Goal: Transaction & Acquisition: Subscribe to service/newsletter

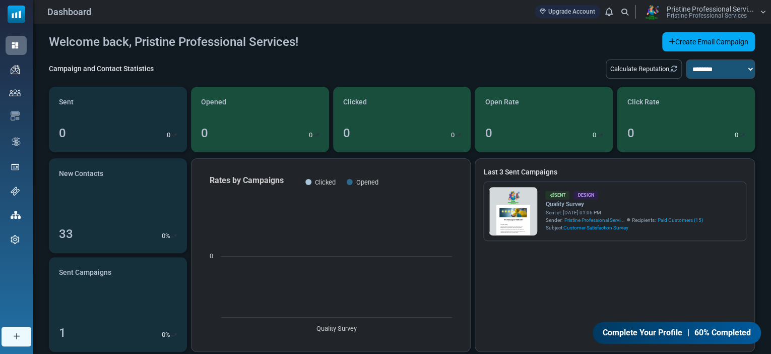
click at [0, 0] on span "Contacts" at bounding box center [0, 0] width 0 height 0
click at [0, 0] on link "Email Templates" at bounding box center [0, 0] width 0 height 0
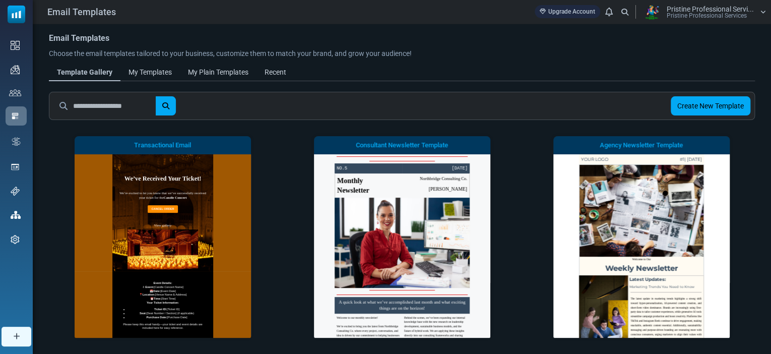
click at [163, 68] on div "My Templates" at bounding box center [149, 72] width 43 height 11
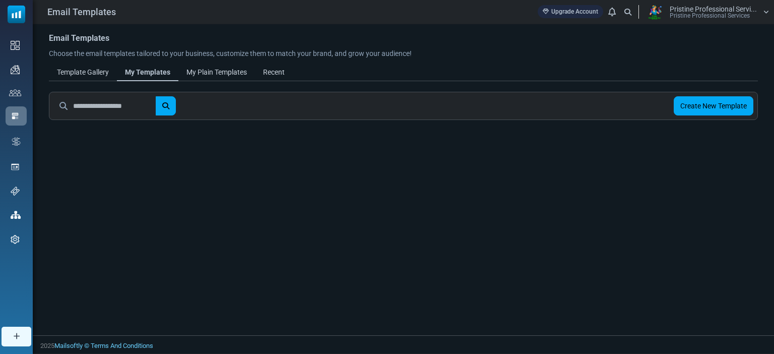
click at [215, 69] on div "My Plain Templates" at bounding box center [216, 72] width 60 height 11
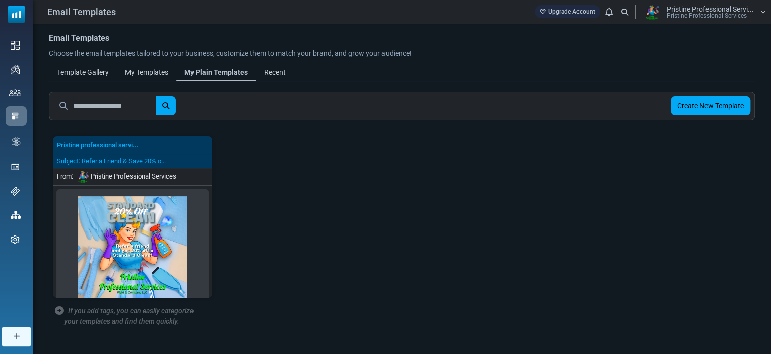
click at [276, 74] on div "Recent" at bounding box center [275, 72] width 22 height 11
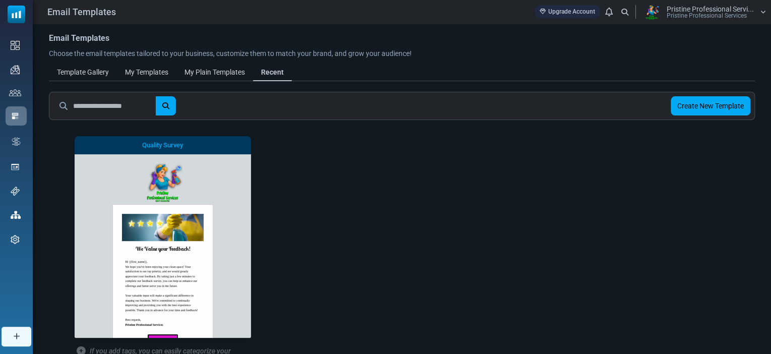
click at [0, 0] on span "See Preview" at bounding box center [0, 0] width 0 height 0
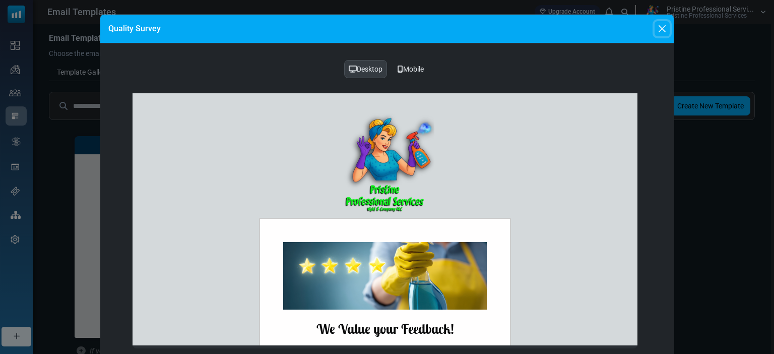
click at [661, 31] on button "Close" at bounding box center [661, 28] width 15 height 15
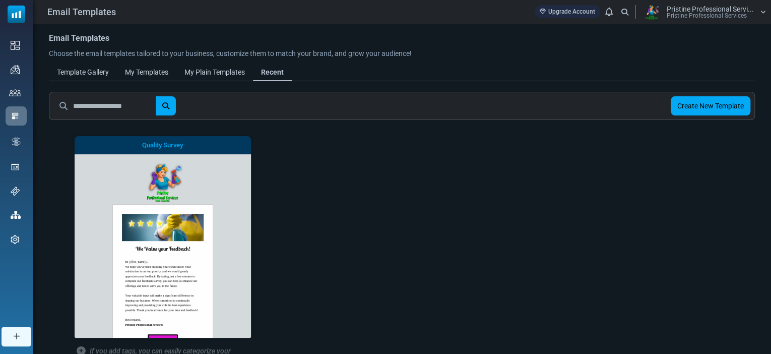
click at [0, 0] on span "Edit" at bounding box center [0, 0] width 0 height 0
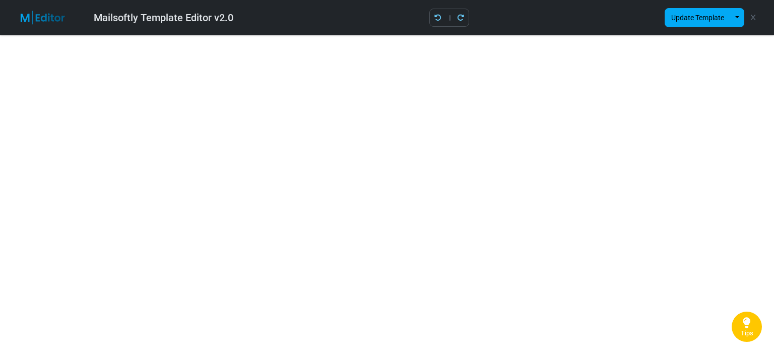
click at [23, 17] on img at bounding box center [48, 18] width 65 height 14
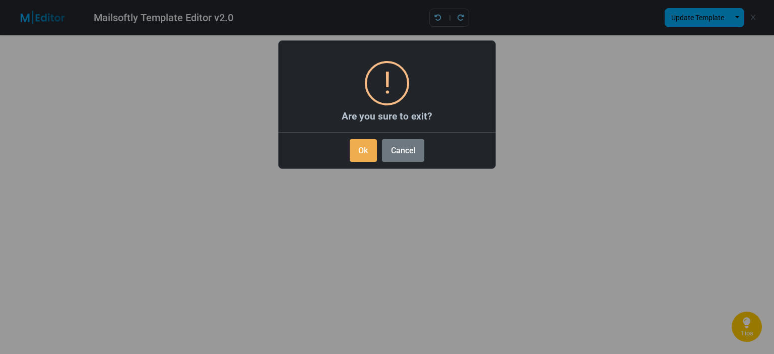
click at [363, 150] on button "Ok" at bounding box center [363, 150] width 27 height 23
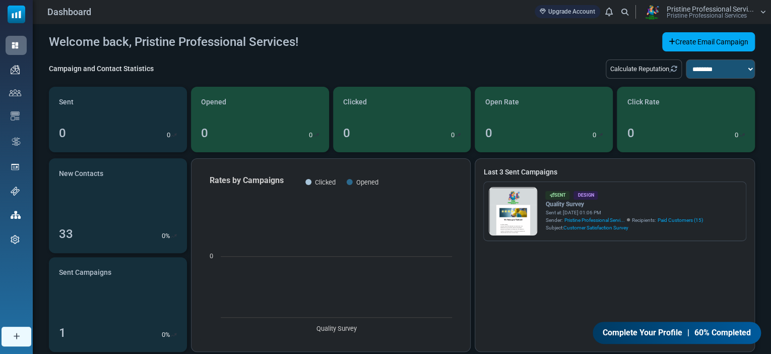
click at [0, 0] on span "Contacts" at bounding box center [0, 0] width 0 height 0
click at [0, 0] on link "Contacts" at bounding box center [0, 0] width 0 height 0
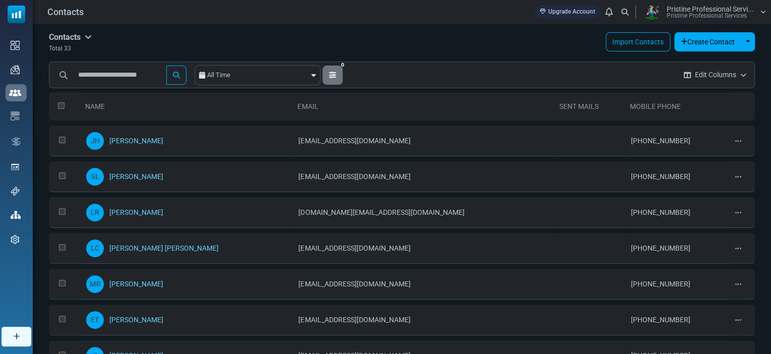
click at [133, 137] on link "[PERSON_NAME]" at bounding box center [136, 140] width 54 height 8
click at [0, 0] on span "Email Campaigns" at bounding box center [0, 0] width 0 height 0
click at [0, 0] on link "Campaigns" at bounding box center [0, 0] width 0 height 0
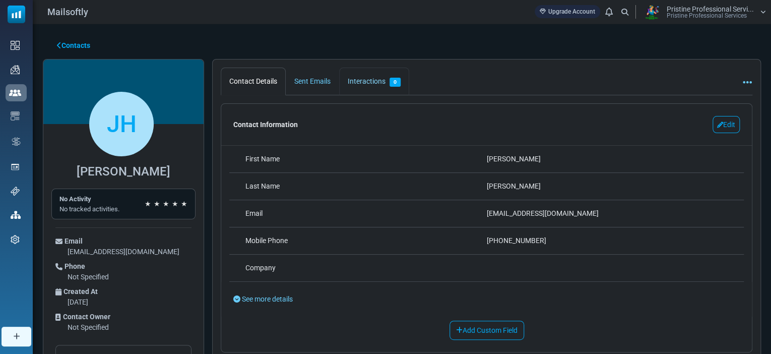
click at [369, 76] on link "Interactions 0" at bounding box center [374, 81] width 70 height 28
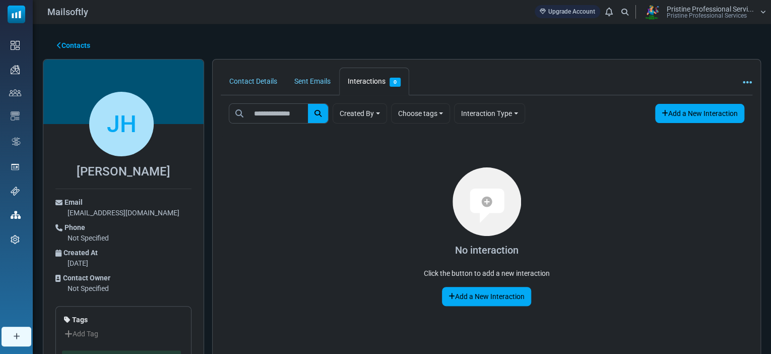
click at [464, 297] on link "Add a New Interaction" at bounding box center [486, 296] width 89 height 19
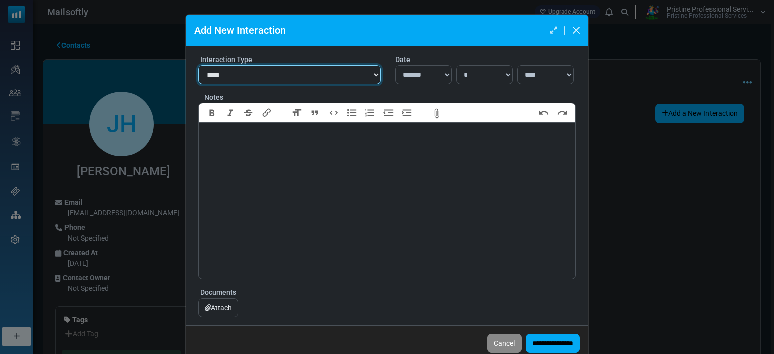
click at [375, 72] on select "**********" at bounding box center [289, 74] width 183 height 19
select select "*****"
click at [198, 65] on select "**********" at bounding box center [289, 74] width 183 height 19
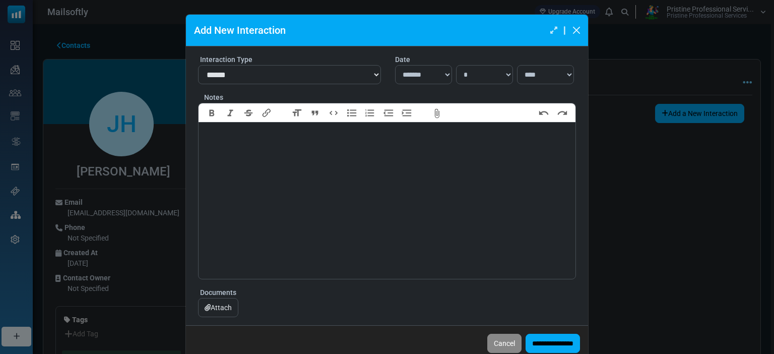
click at [487, 341] on button "Cancel" at bounding box center [504, 342] width 34 height 19
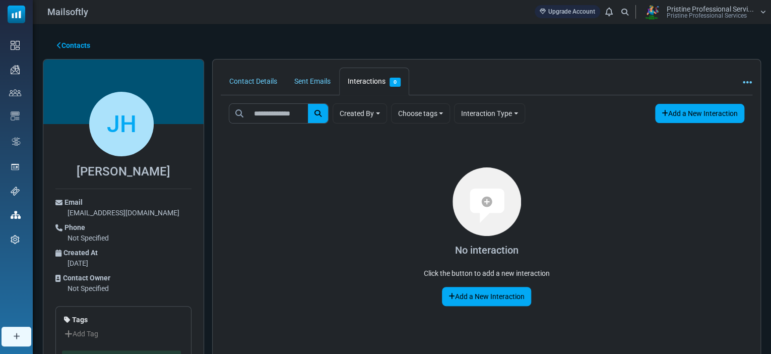
click at [745, 83] on icon at bounding box center [746, 82] width 9 height 1
click at [586, 64] on div "**********" at bounding box center [486, 228] width 548 height 338
click at [313, 77] on link "Sent Emails" at bounding box center [312, 81] width 53 height 28
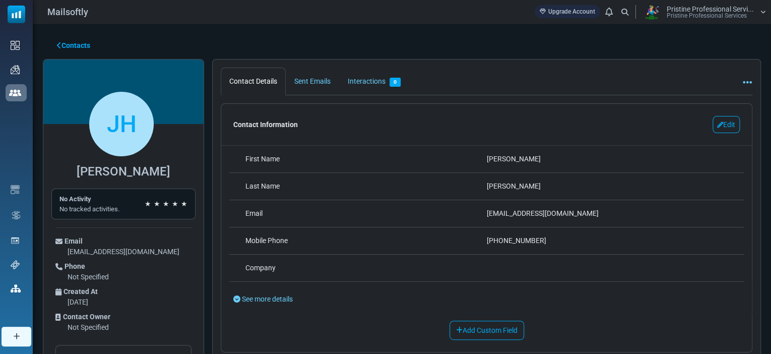
click at [20, 55] on div "Dashboard" at bounding box center [16, 45] width 21 height 19
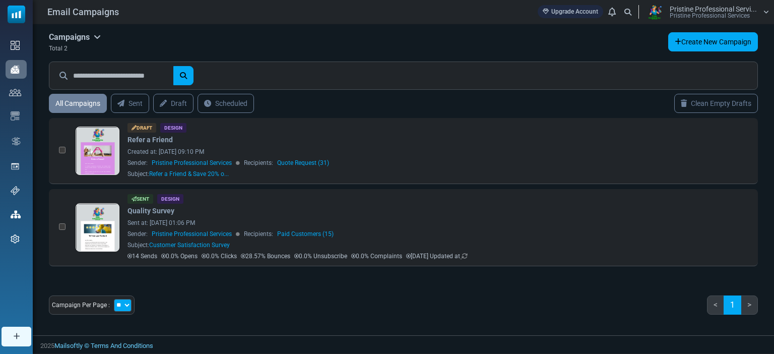
click at [89, 227] on link at bounding box center [97, 255] width 43 height 104
click at [0, 0] on span "Contacts" at bounding box center [0, 0] width 0 height 0
click at [0, 0] on link "Contact Lists" at bounding box center [0, 0] width 0 height 0
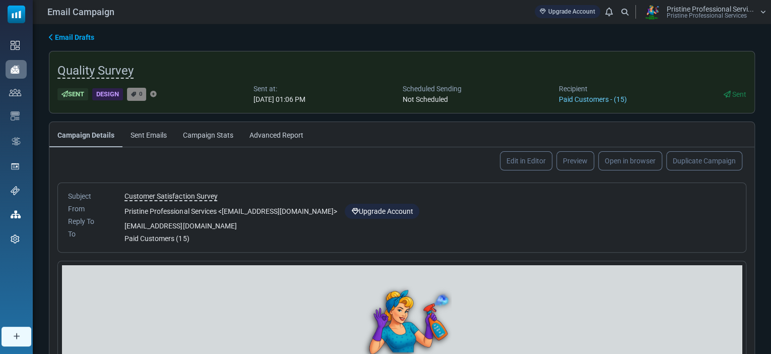
click at [515, 167] on link "Edit in Editor" at bounding box center [526, 160] width 52 height 19
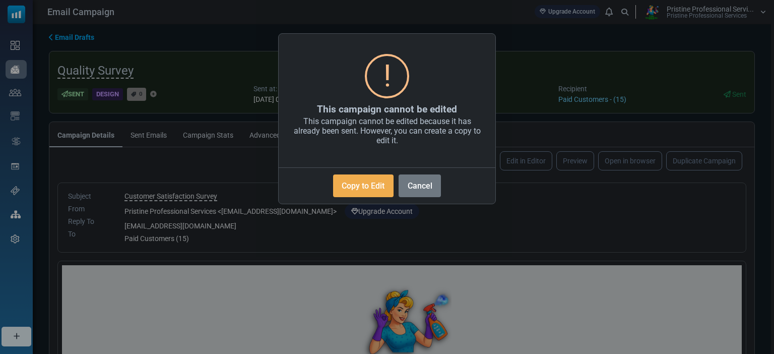
click at [424, 186] on button "Cancel" at bounding box center [419, 185] width 42 height 23
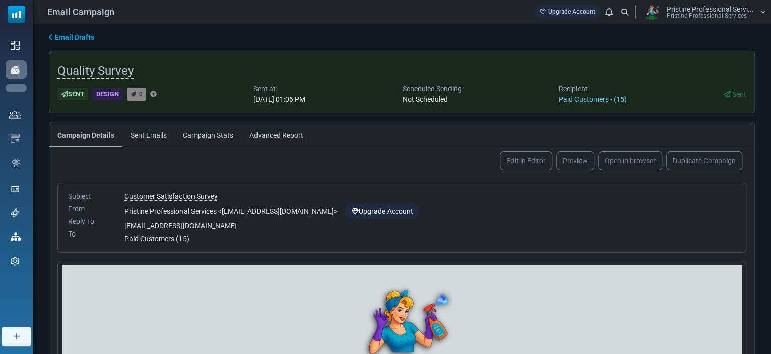
click at [0, 0] on link "Email Templates" at bounding box center [0, 0] width 0 height 0
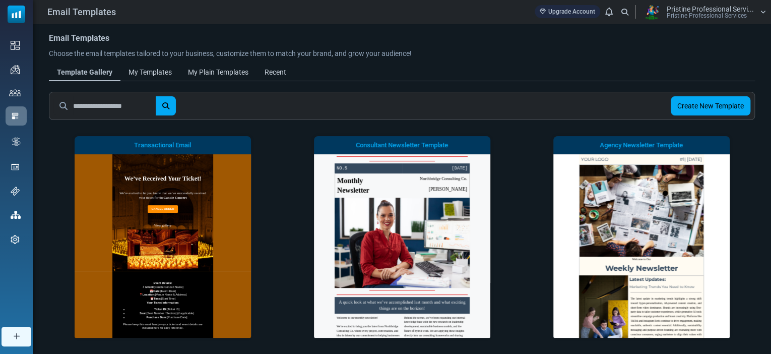
click at [271, 81] on link "Recent" at bounding box center [275, 72] width 38 height 18
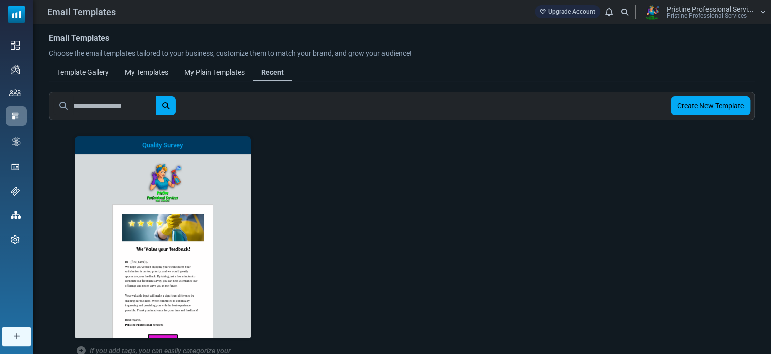
click at [0, 0] on link "Start Building" at bounding box center [0, 0] width 0 height 0
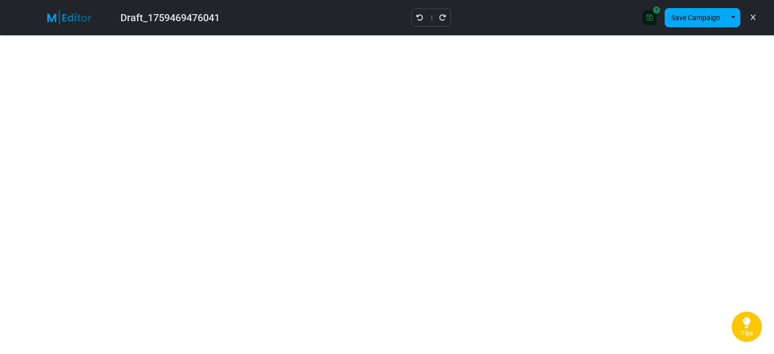
click at [732, 19] on button "button" at bounding box center [733, 17] width 14 height 19
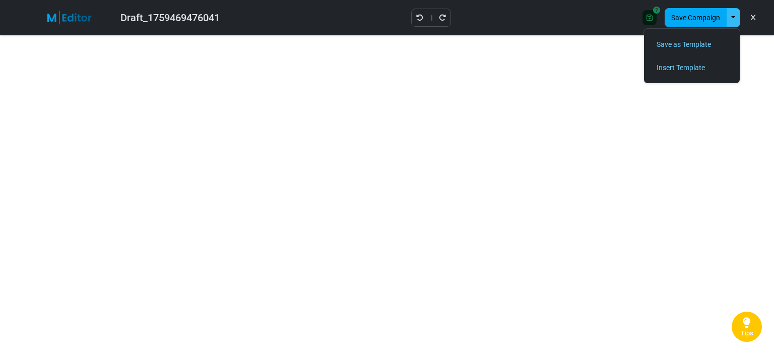
click at [705, 19] on button "Save Campaign" at bounding box center [695, 17] width 62 height 19
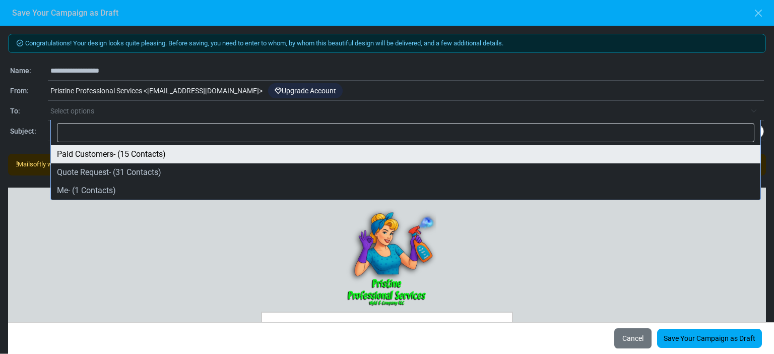
click at [64, 112] on span "Select options" at bounding box center [72, 111] width 44 height 8
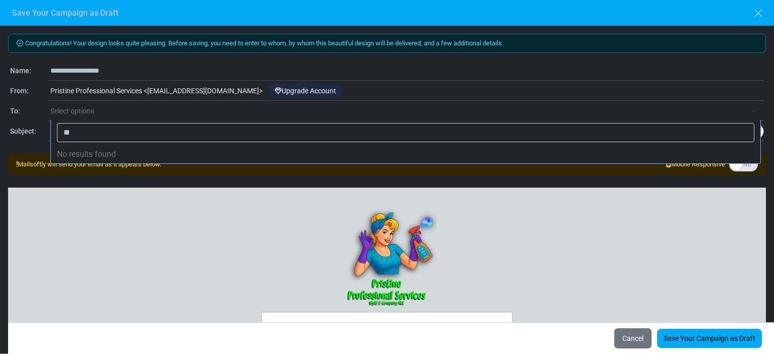
type input "*"
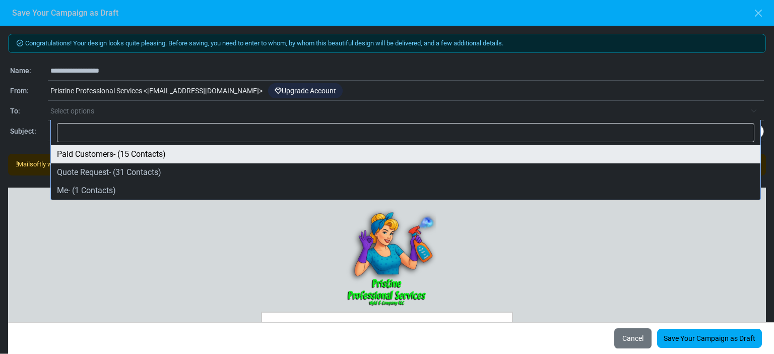
select select "*****"
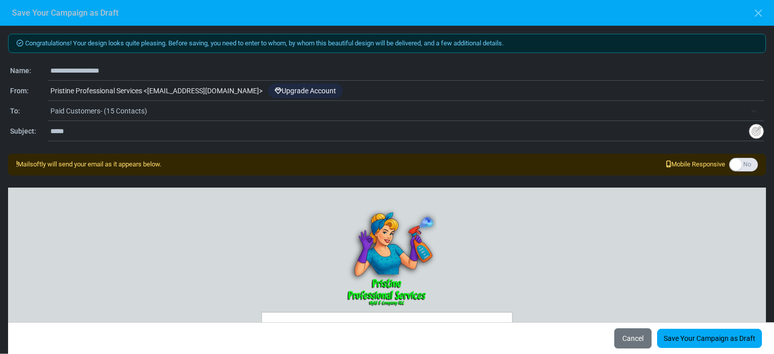
click at [129, 111] on span "Paid Customers- (15 Contacts)" at bounding box center [397, 111] width 695 height 12
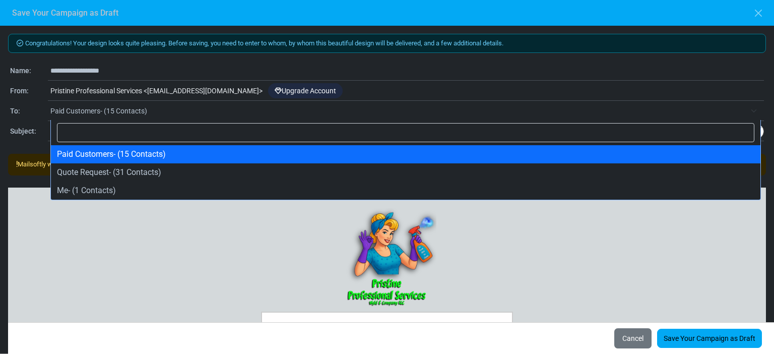
click at [129, 111] on span "Paid Customers- (15 Contacts)" at bounding box center [397, 111] width 695 height 12
click at [72, 109] on span "Paid Customers- (15 Contacts)" at bounding box center [397, 111] width 695 height 12
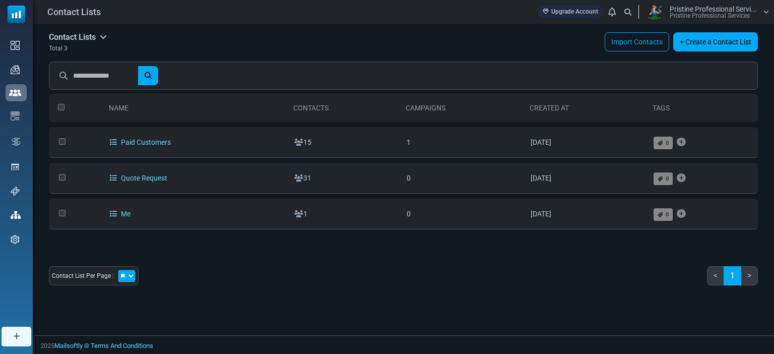
click at [695, 45] on link "+ Create a Contact List" at bounding box center [715, 41] width 85 height 19
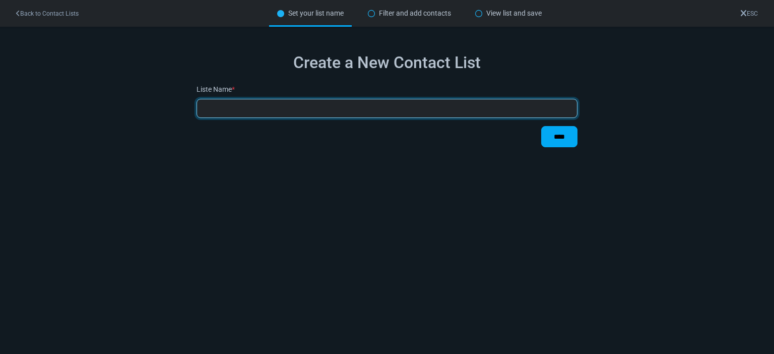
click at [346, 111] on input "text" at bounding box center [386, 108] width 381 height 19
type input "********"
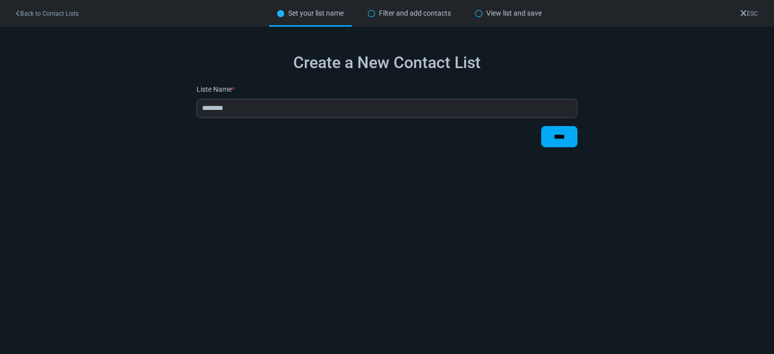
click at [559, 133] on input "****" at bounding box center [559, 136] width 36 height 21
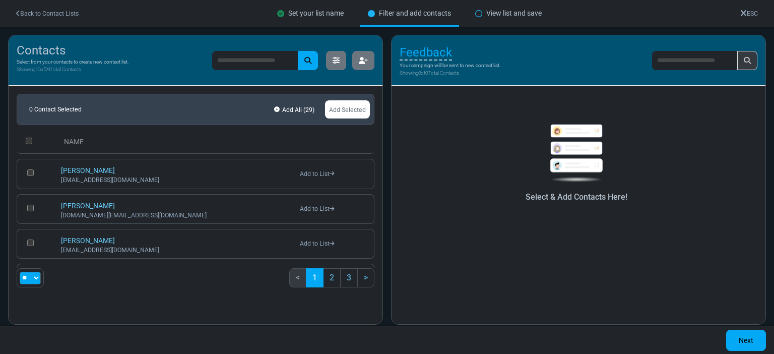
click at [307, 174] on link "Add to List" at bounding box center [317, 173] width 34 height 7
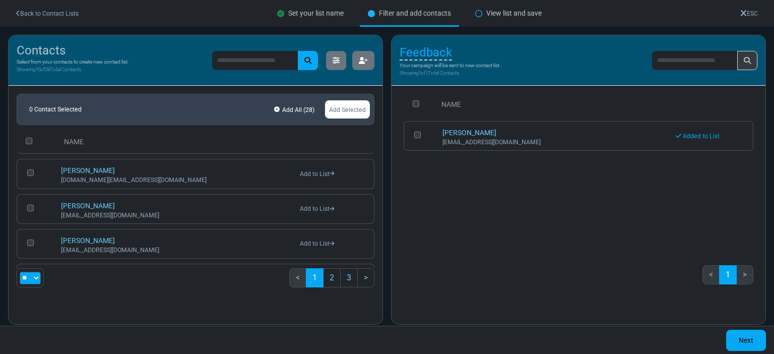
click at [737, 340] on link "Next" at bounding box center [746, 339] width 40 height 21
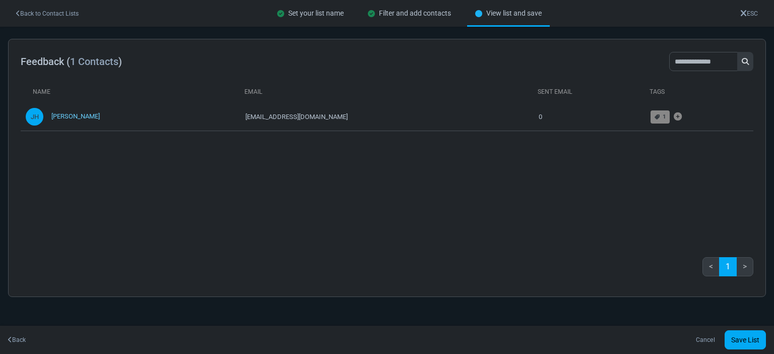
click at [735, 335] on link "Save List" at bounding box center [744, 339] width 41 height 19
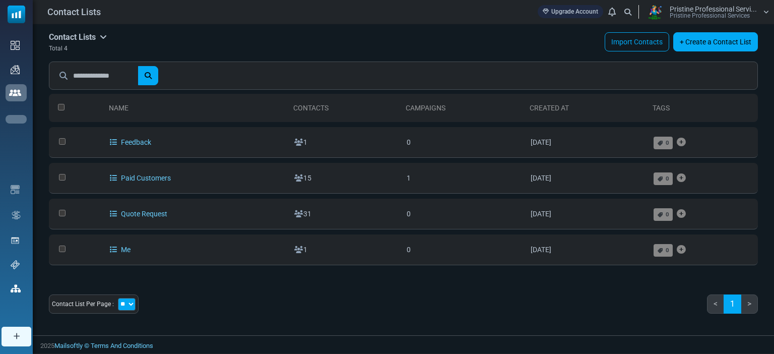
click at [0, 0] on span "Email Campaigns" at bounding box center [0, 0] width 0 height 0
click at [0, 0] on span "Contacts" at bounding box center [0, 0] width 0 height 0
click at [0, 0] on link "Email Templates" at bounding box center [0, 0] width 0 height 0
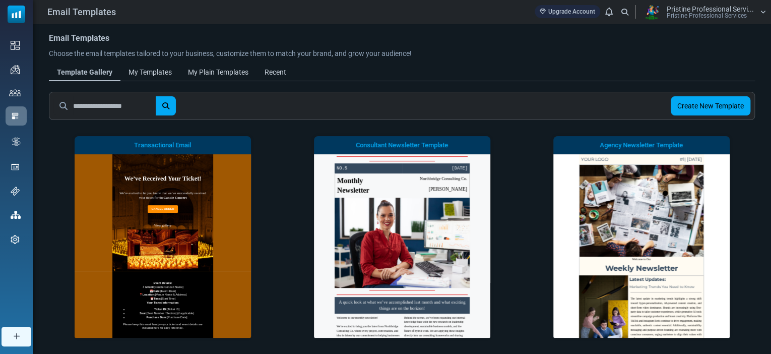
click at [277, 73] on div "Recent" at bounding box center [275, 72] width 22 height 11
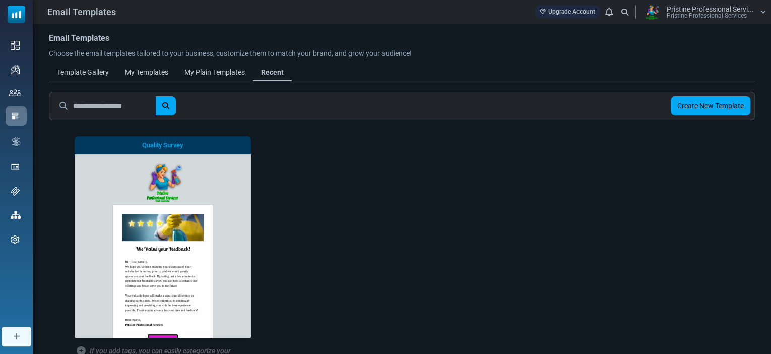
click at [0, 0] on link "Start Building" at bounding box center [0, 0] width 0 height 0
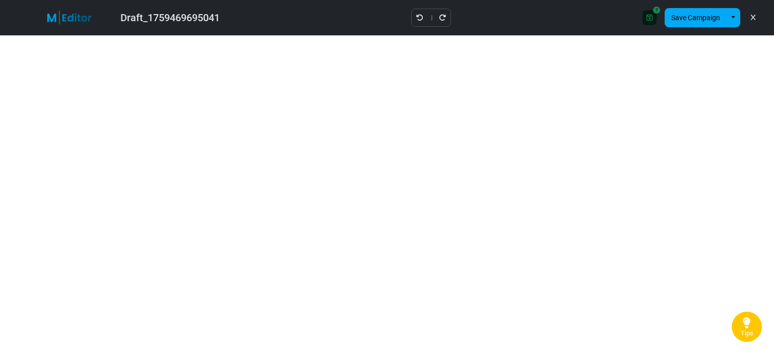
click at [691, 22] on button "Save Campaign" at bounding box center [695, 17] width 62 height 19
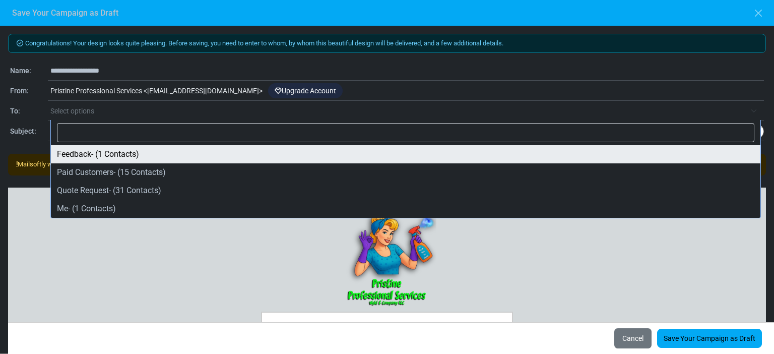
click at [78, 112] on span "Select options" at bounding box center [72, 111] width 44 height 8
select select "*****"
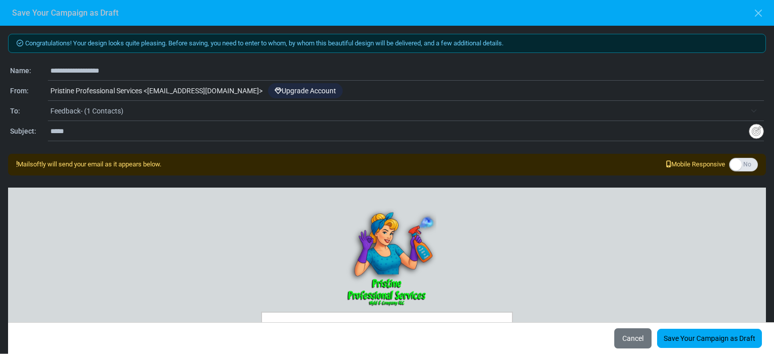
drag, startPoint x: 123, startPoint y: 73, endPoint x: 47, endPoint y: 70, distance: 76.6
click at [47, 70] on div "**********" at bounding box center [386, 71] width 753 height 12
type input "**********"
drag, startPoint x: 83, startPoint y: 130, endPoint x: 42, endPoint y: 133, distance: 41.4
click at [42, 133] on div "**********" at bounding box center [386, 131] width 753 height 12
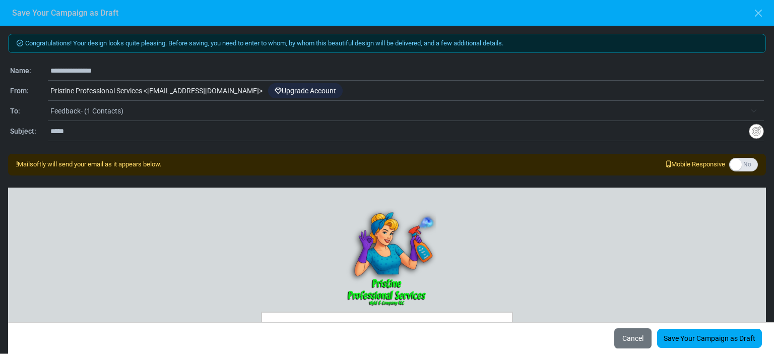
paste input "**********"
type input "**********"
click at [701, 338] on link "Save Your Campaign as Draft" at bounding box center [709, 337] width 105 height 19
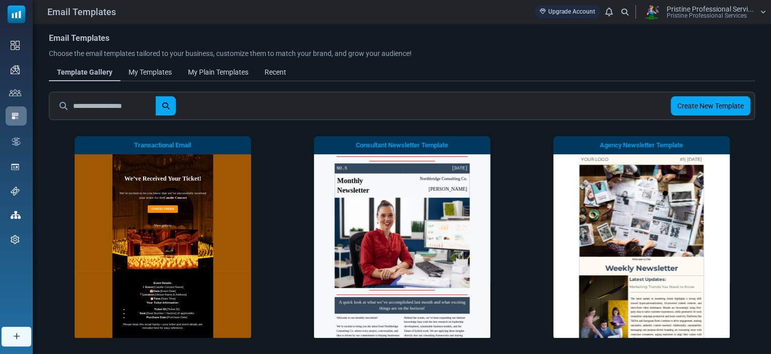
click at [0, 0] on span "Email Campaigns" at bounding box center [0, 0] width 0 height 0
click at [0, 0] on link "Campaigns" at bounding box center [0, 0] width 0 height 0
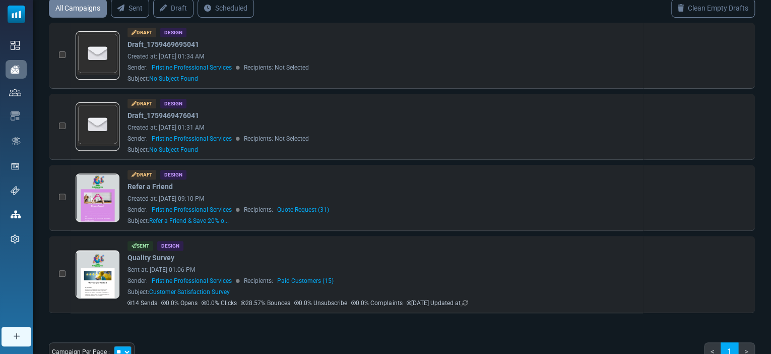
scroll to position [103, 0]
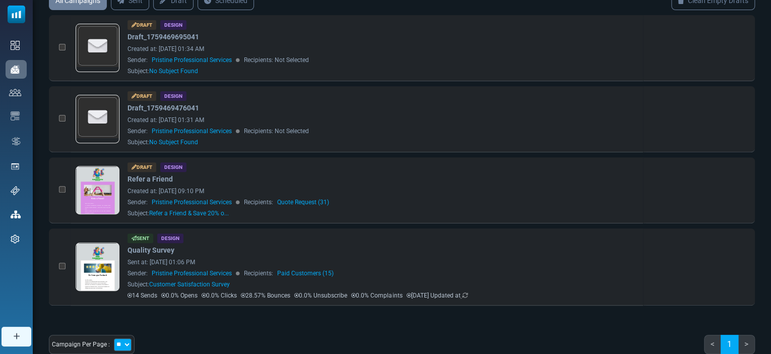
click at [98, 267] on link at bounding box center [97, 295] width 43 height 104
click at [0, 0] on link "Dashboard" at bounding box center [0, 0] width 0 height 0
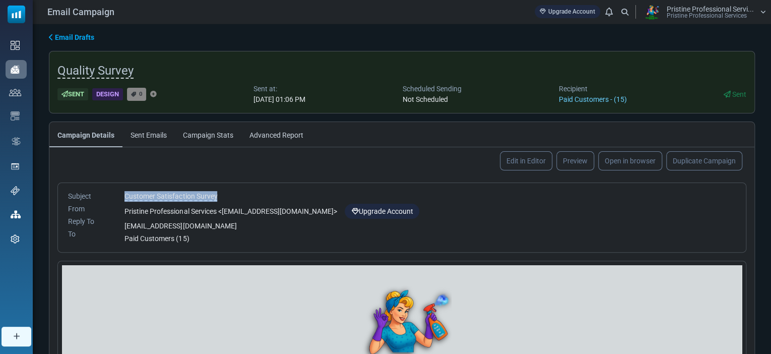
drag, startPoint x: 223, startPoint y: 197, endPoint x: 120, endPoint y: 190, distance: 103.4
click at [120, 191] on div "Customer Satisfaction Survey Pristine Professional Services < [EMAIL_ADDRESS][D…" at bounding box center [429, 217] width 623 height 53
copy span "Customer Satisfaction Survey"
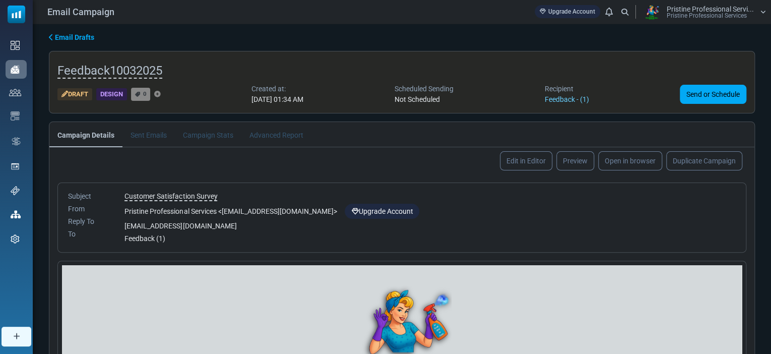
click at [707, 96] on link "Send or Schedule" at bounding box center [712, 94] width 66 height 19
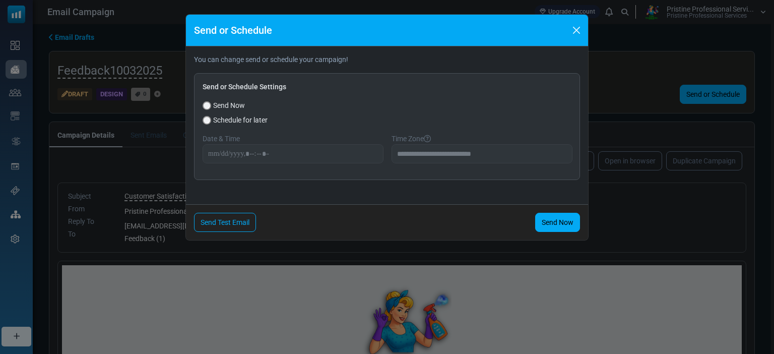
click at [564, 221] on link "Send Now" at bounding box center [557, 222] width 45 height 19
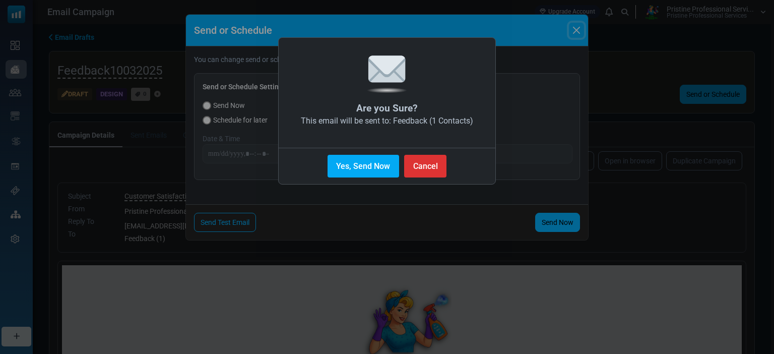
click at [365, 164] on button "Yes, Send Now" at bounding box center [363, 166] width 72 height 23
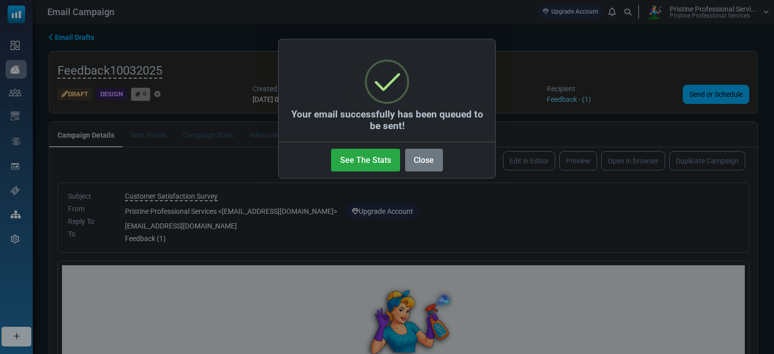
click at [426, 169] on button "Close" at bounding box center [424, 160] width 38 height 23
